Goal: Navigation & Orientation: Find specific page/section

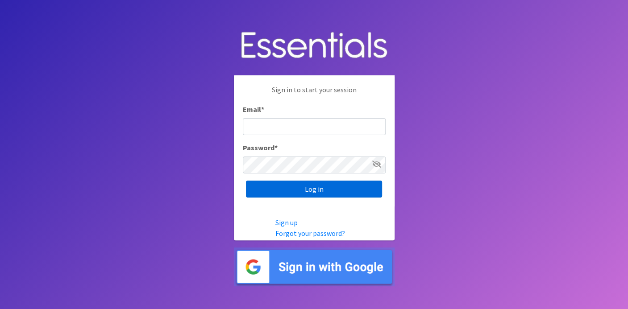
type input "[EMAIL_ADDRESS][DOMAIN_NAME]"
click at [327, 192] on input "Log in" at bounding box center [314, 189] width 136 height 17
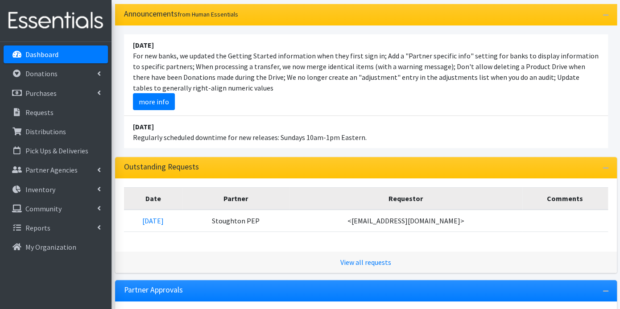
scroll to position [99, 0]
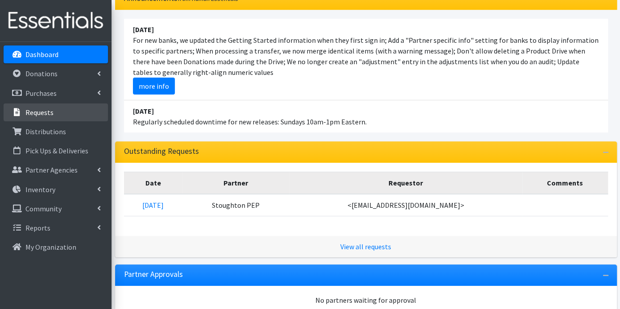
click at [34, 113] on p "Requests" at bounding box center [39, 112] width 28 height 9
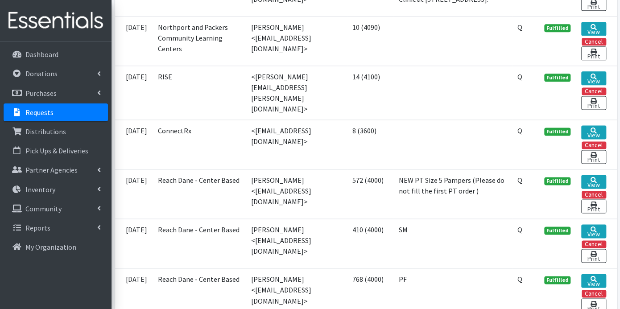
scroll to position [694, 0]
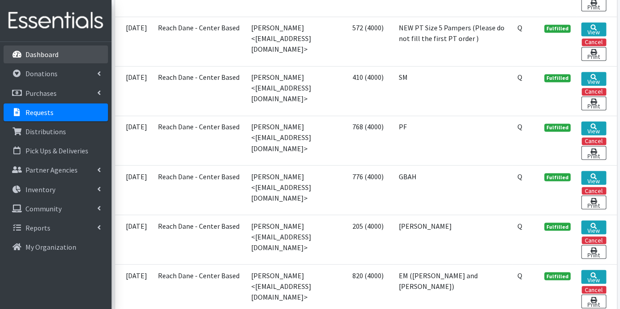
click at [50, 50] on p "Dashboard" at bounding box center [41, 54] width 33 height 9
